Goal: Task Accomplishment & Management: Manage account settings

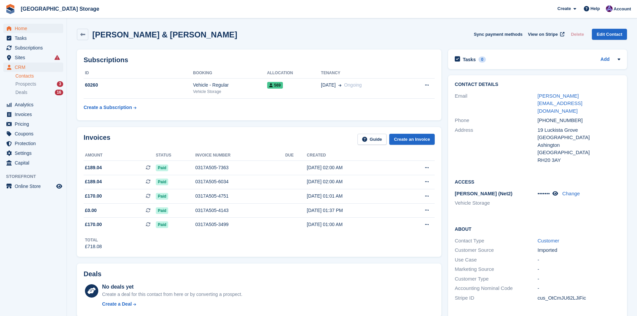
scroll to position [134, 0]
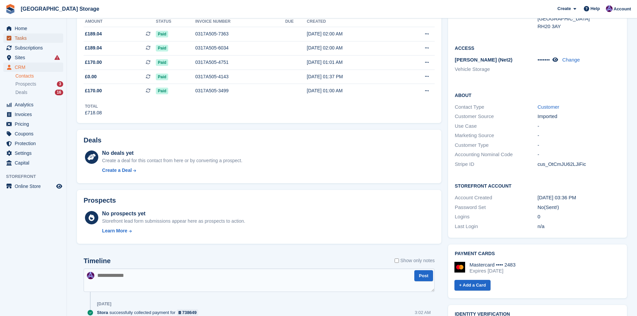
click at [29, 42] on span "Tasks" at bounding box center [35, 37] width 40 height 9
click at [29, 45] on span "Subscriptions" at bounding box center [35, 47] width 40 height 9
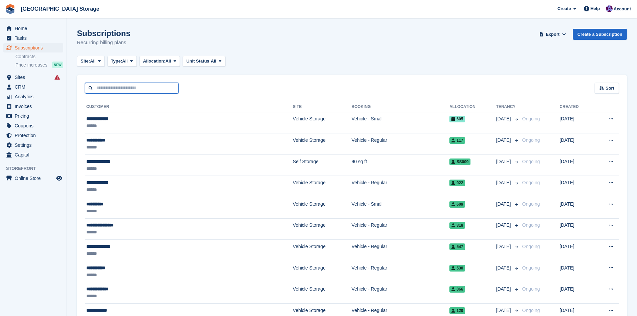
click at [140, 87] on input "text" at bounding box center [132, 88] width 94 height 11
type input "****"
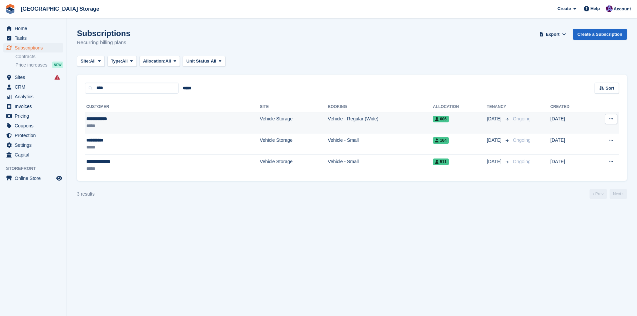
click at [355, 118] on td "Vehicle - Regular (Wide)" at bounding box center [380, 122] width 105 height 21
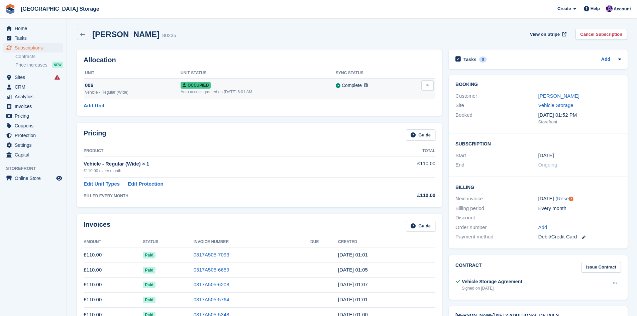
click at [86, 88] on div "006" at bounding box center [133, 86] width 96 height 8
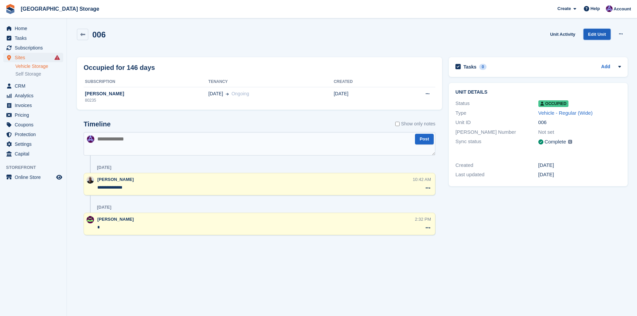
click at [599, 36] on link "Edit Unit" at bounding box center [597, 34] width 27 height 11
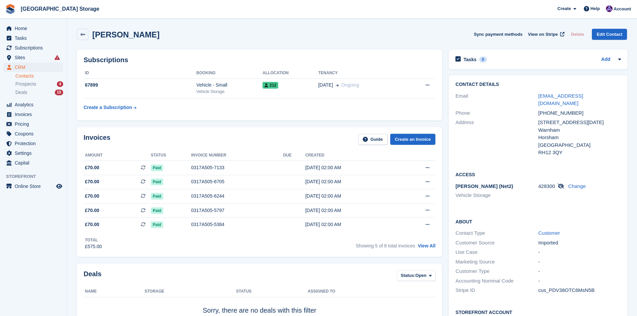
scroll to position [134, 0]
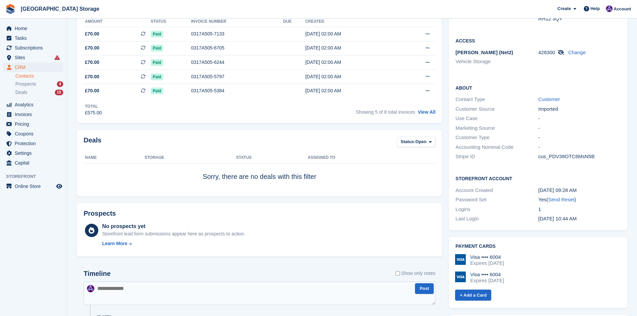
click at [59, 56] on icon at bounding box center [57, 57] width 5 height 5
